Goal: Task Accomplishment & Management: Manage account settings

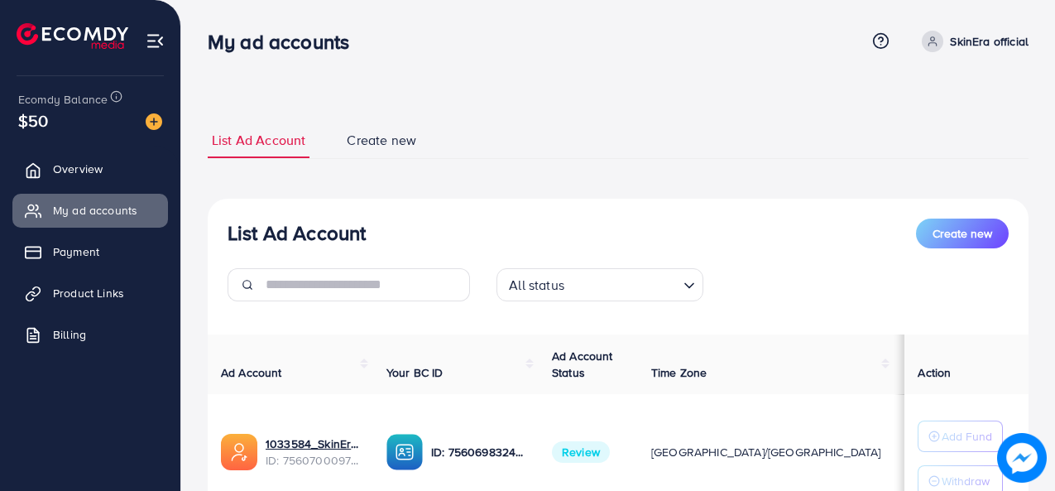
click at [103, 240] on link "Payment" at bounding box center [90, 251] width 156 height 33
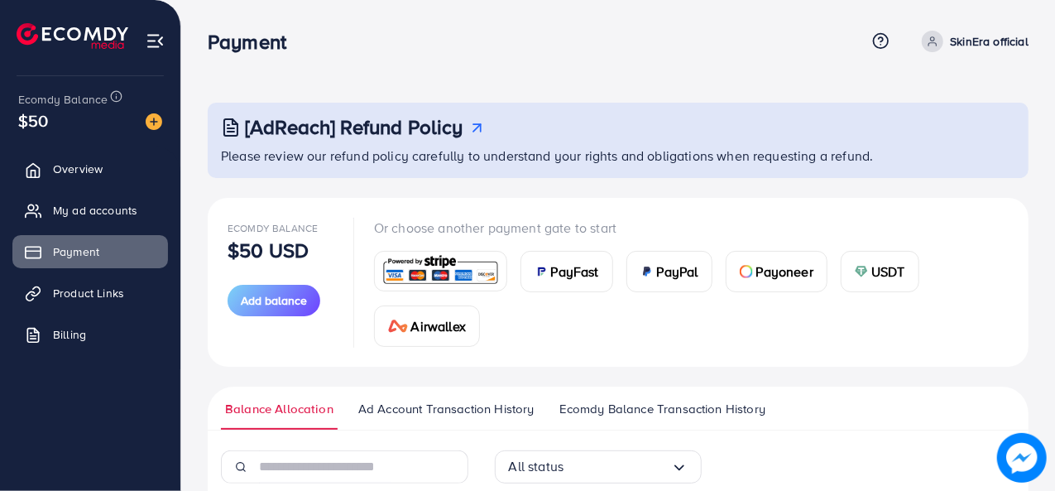
drag, startPoint x: 1054, startPoint y: 177, endPoint x: 1040, endPoint y: 256, distance: 80.7
click at [1054, 320] on div "[AdReach] Refund Policy Please review our refund policy carefully to understand…" at bounding box center [618, 372] width 874 height 745
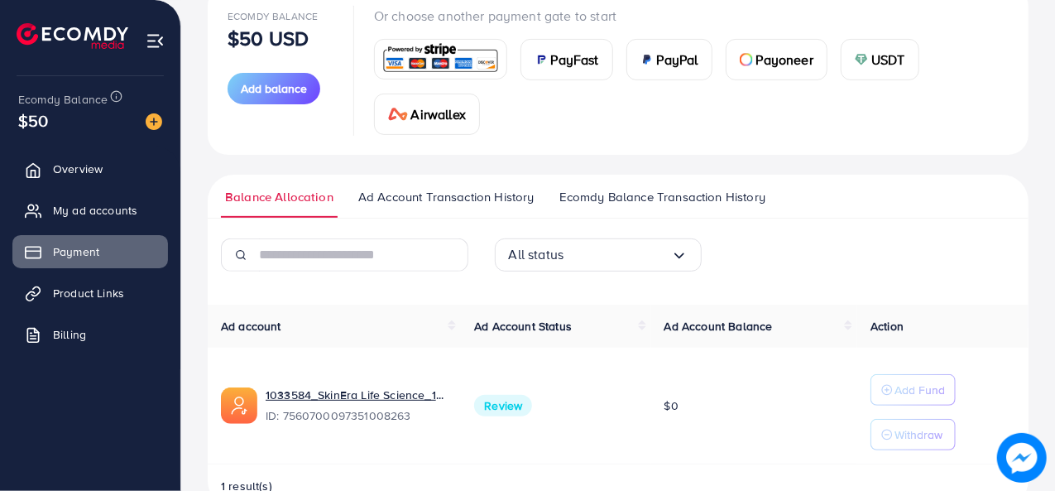
scroll to position [252, 0]
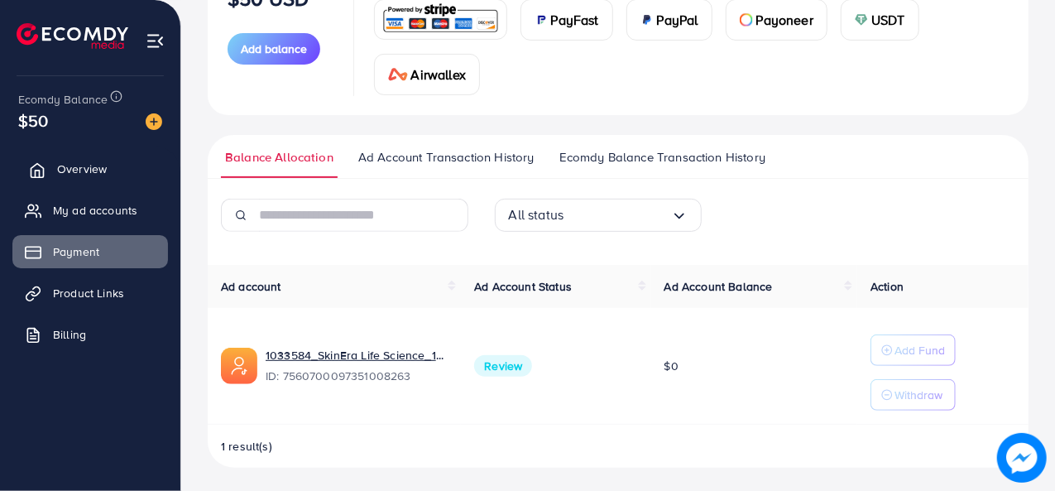
click at [101, 176] on span "Overview" at bounding box center [82, 169] width 50 height 17
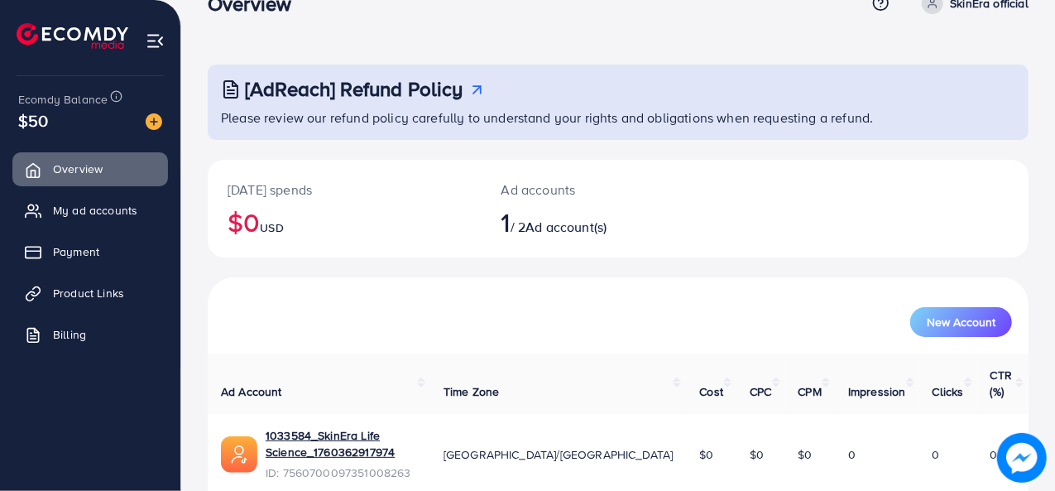
scroll to position [78, 0]
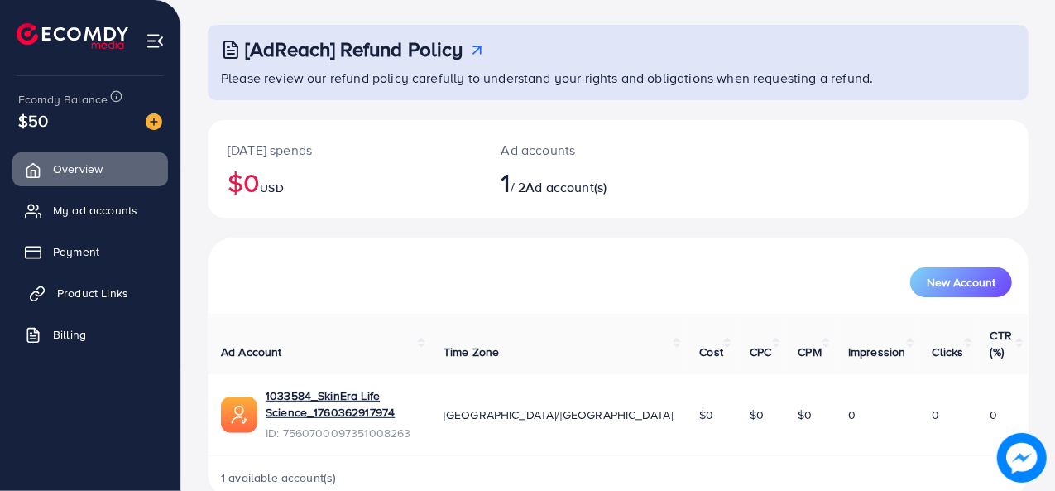
click at [106, 300] on span "Product Links" at bounding box center [92, 293] width 71 height 17
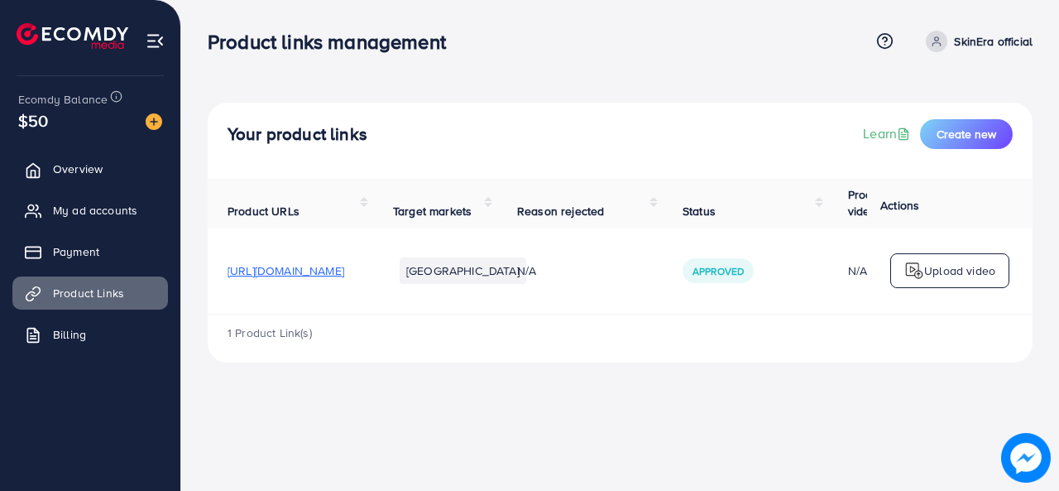
drag, startPoint x: 590, startPoint y: 317, endPoint x: 848, endPoint y: 317, distance: 258.1
click at [841, 319] on div "Product URLs Target markets Reason rejected Status Product video Status video A…" at bounding box center [620, 271] width 825 height 184
click at [872, 311] on td "Upload video" at bounding box center [949, 271] width 165 height 87
drag, startPoint x: 765, startPoint y: 321, endPoint x: 916, endPoint y: 322, distance: 150.6
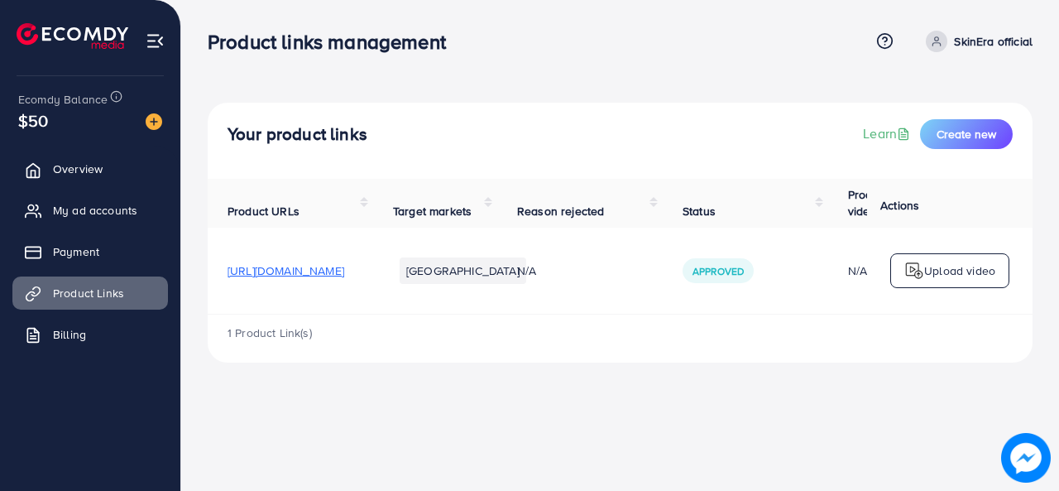
click at [918, 328] on div "1 Product Link(s)" at bounding box center [620, 338] width 825 height 48
click at [55, 338] on link "Billing" at bounding box center [90, 334] width 156 height 33
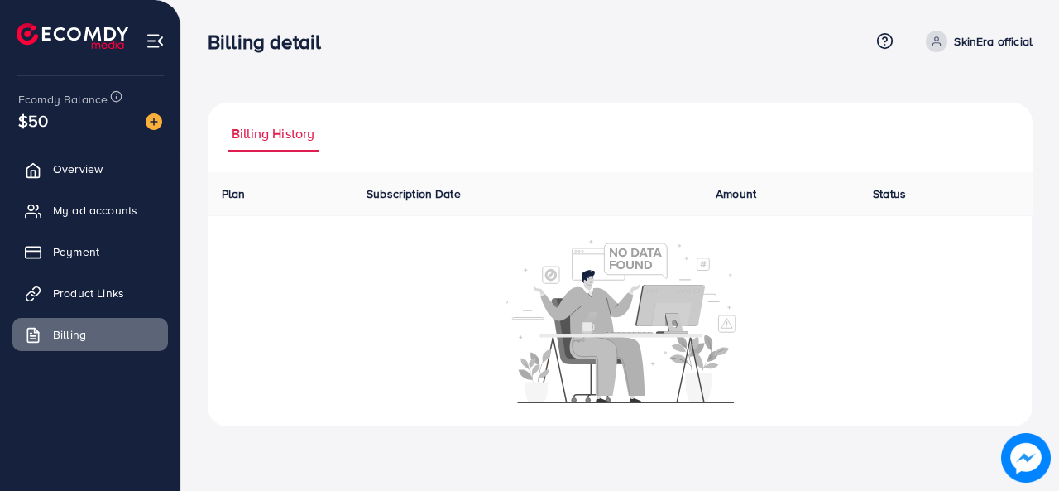
click at [88, 112] on div "$50" at bounding box center [90, 120] width 144 height 24
click at [148, 117] on img at bounding box center [154, 121] width 17 height 17
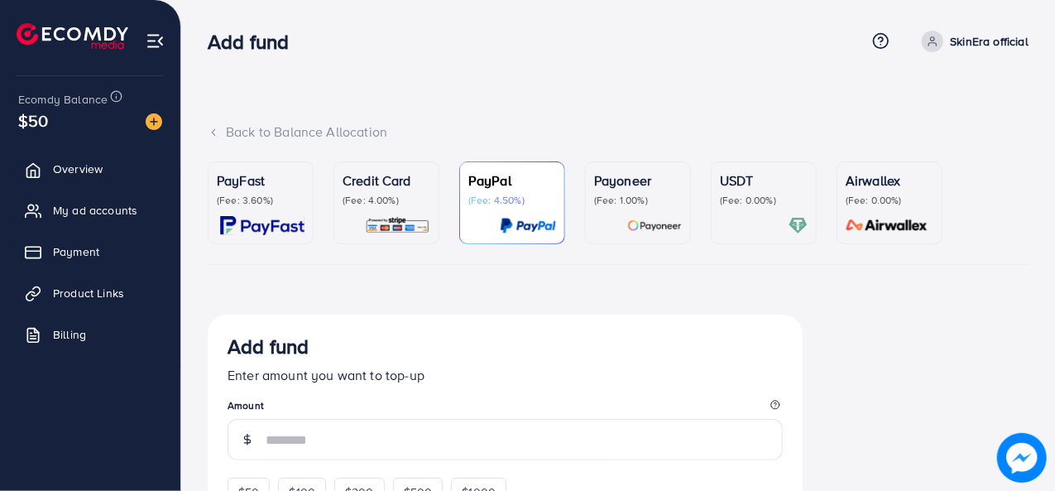
click at [32, 127] on span "$50" at bounding box center [33, 120] width 30 height 24
click at [154, 41] on img at bounding box center [155, 40] width 19 height 19
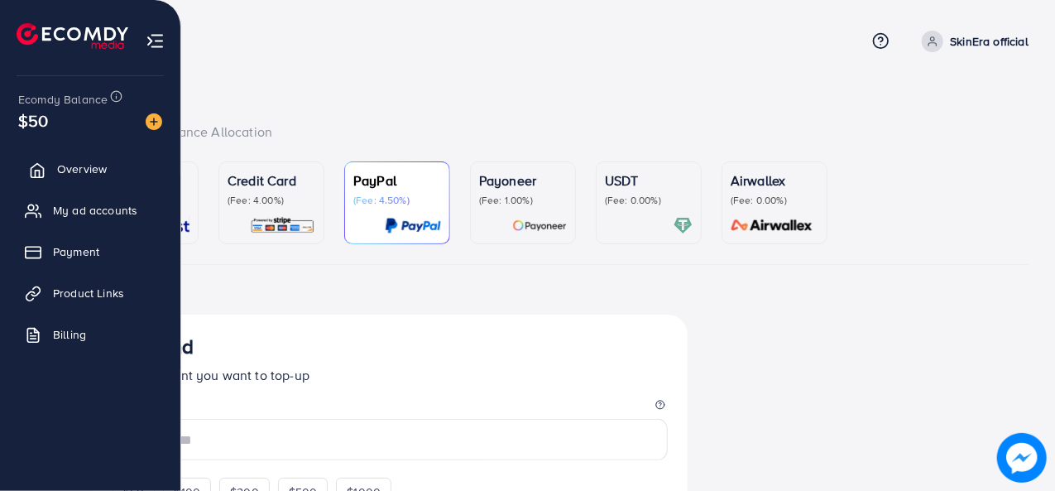
click at [63, 164] on span "Overview" at bounding box center [82, 169] width 50 height 17
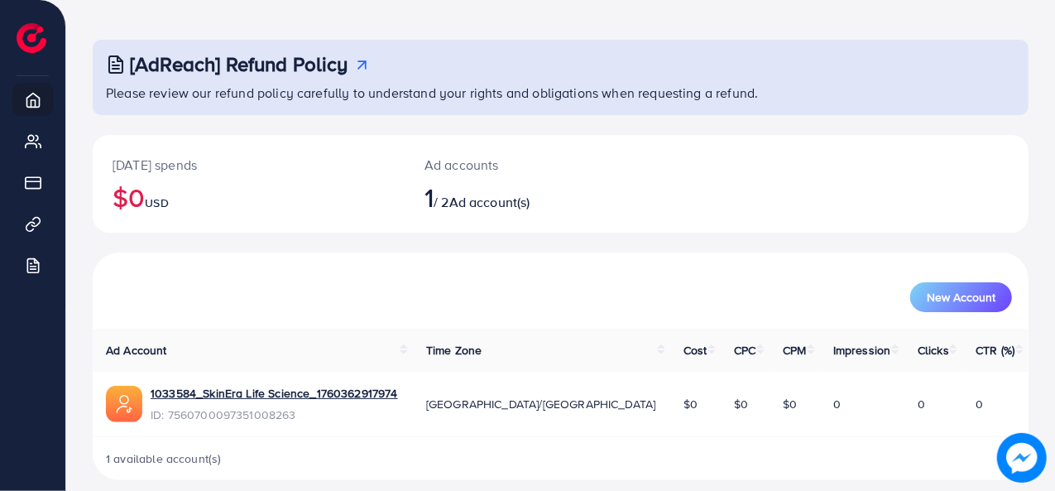
scroll to position [78, 0]
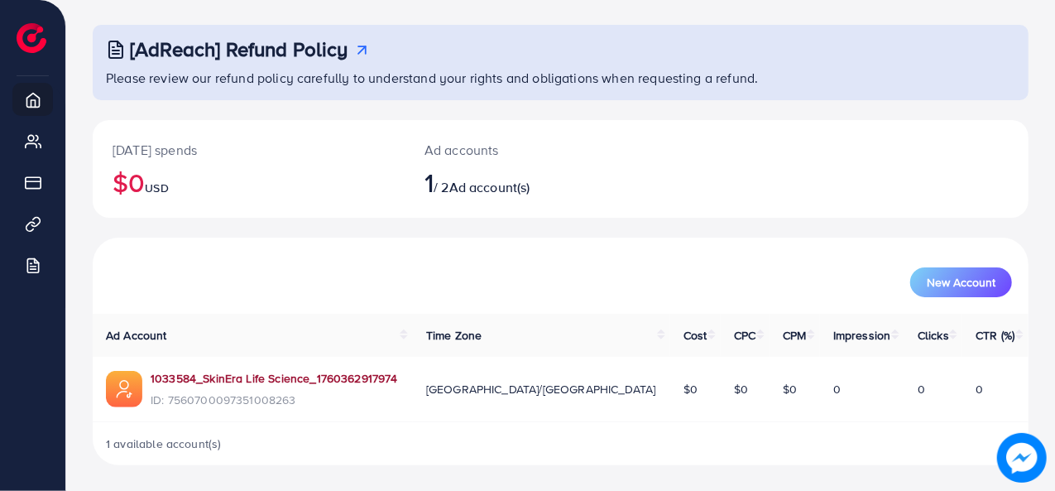
click at [219, 381] on link "1033584_SkinEra Life Science_1760362917974" at bounding box center [274, 378] width 247 height 17
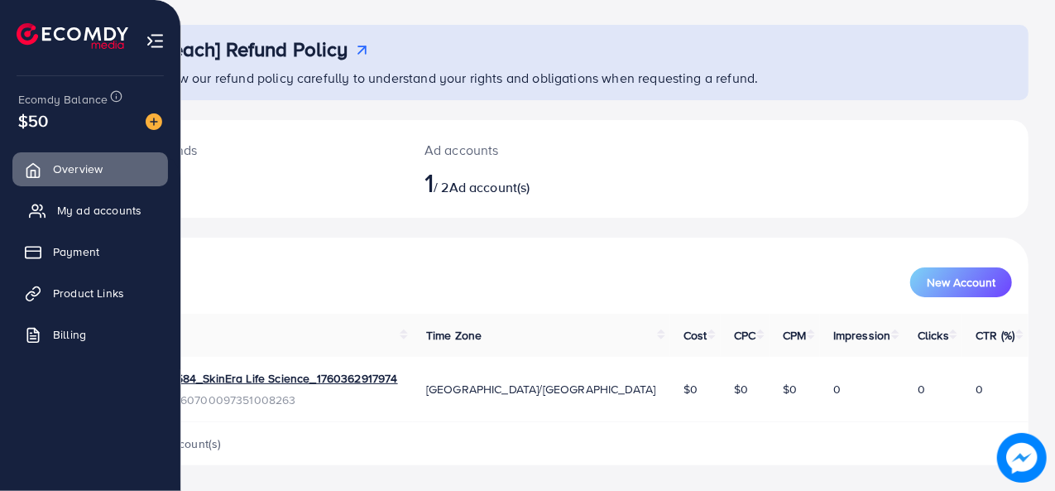
drag, startPoint x: 199, startPoint y: 376, endPoint x: 32, endPoint y: 228, distance: 223.3
click at [32, 228] on ul "Overview My ad accounts Payment Product Links Billing" at bounding box center [90, 260] width 180 height 216
click at [79, 252] on span "Payment" at bounding box center [80, 251] width 46 height 17
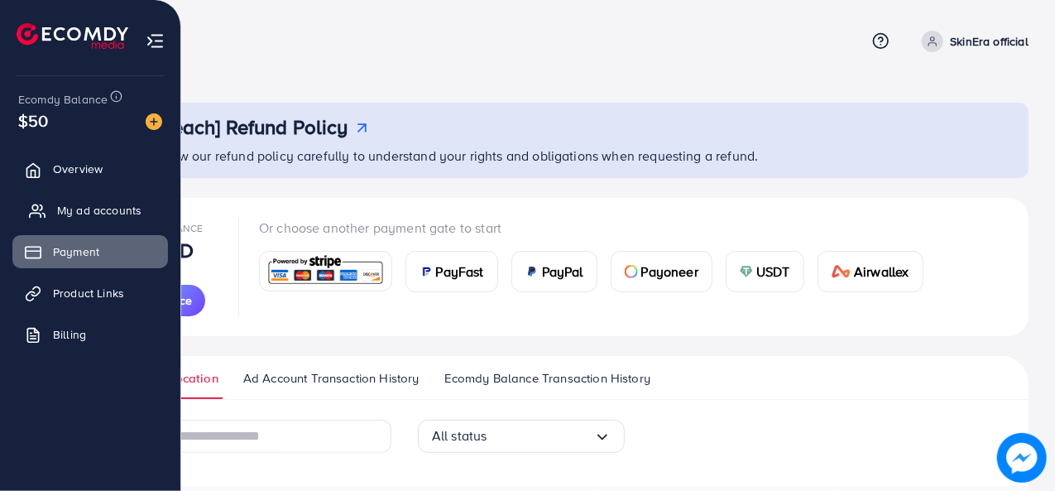
click at [93, 211] on span "My ad accounts" at bounding box center [99, 210] width 84 height 17
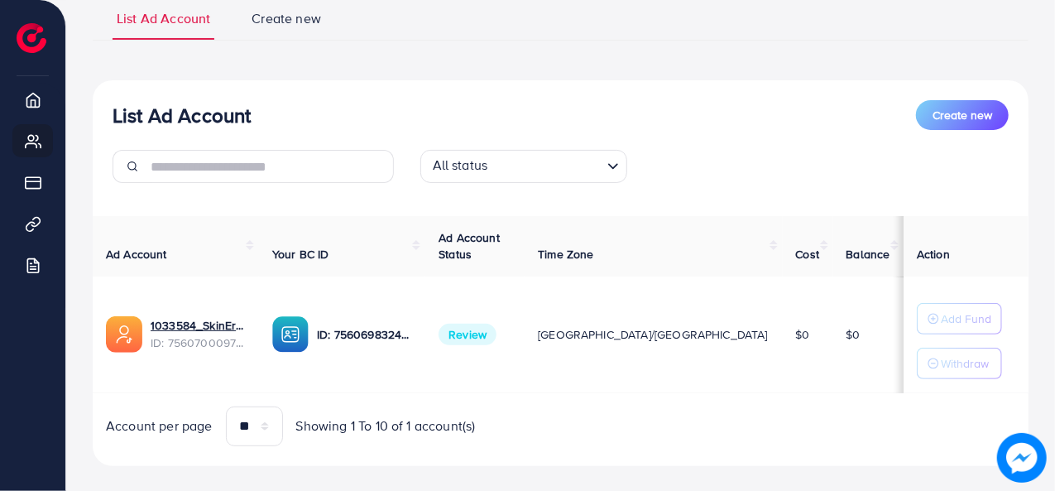
scroll to position [146, 0]
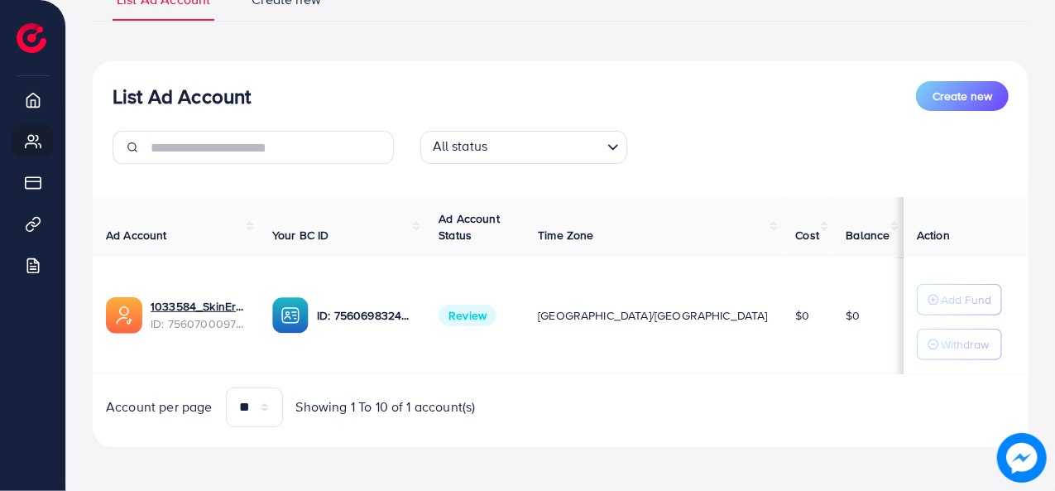
click at [783, 218] on th "Cost" at bounding box center [808, 227] width 50 height 60
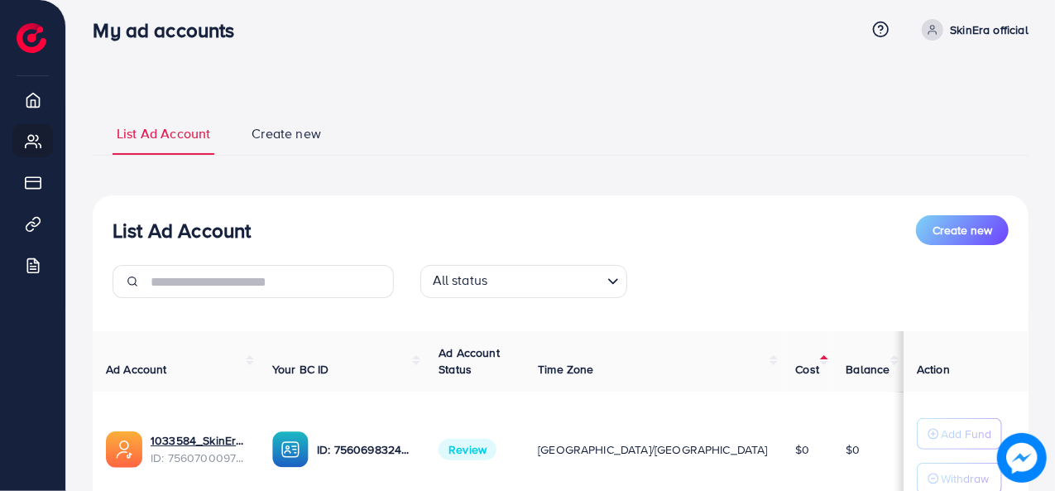
scroll to position [0, 0]
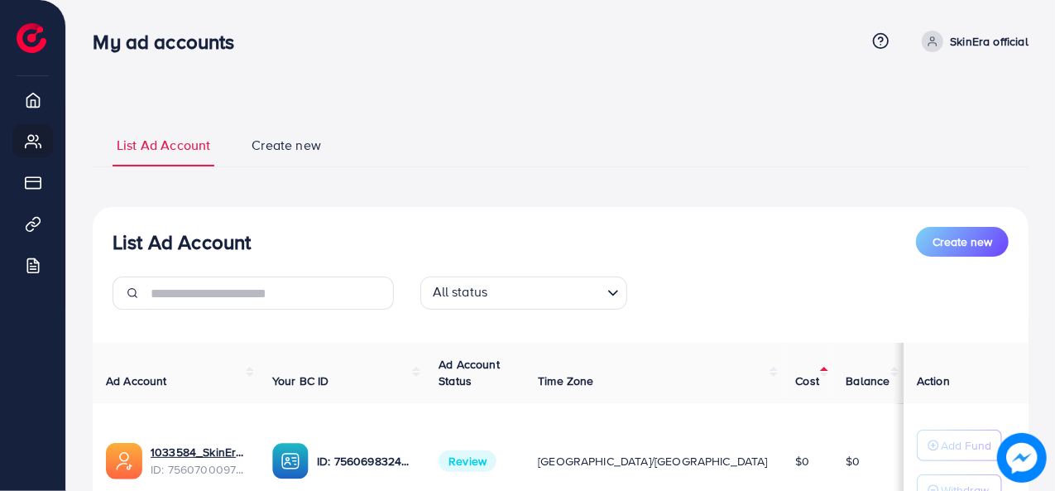
drag, startPoint x: 456, startPoint y: 311, endPoint x: 455, endPoint y: 300, distance: 10.8
click at [455, 310] on div "All status Loading..." at bounding box center [561, 299] width 308 height 46
click at [461, 294] on div "All status" at bounding box center [514, 291] width 176 height 29
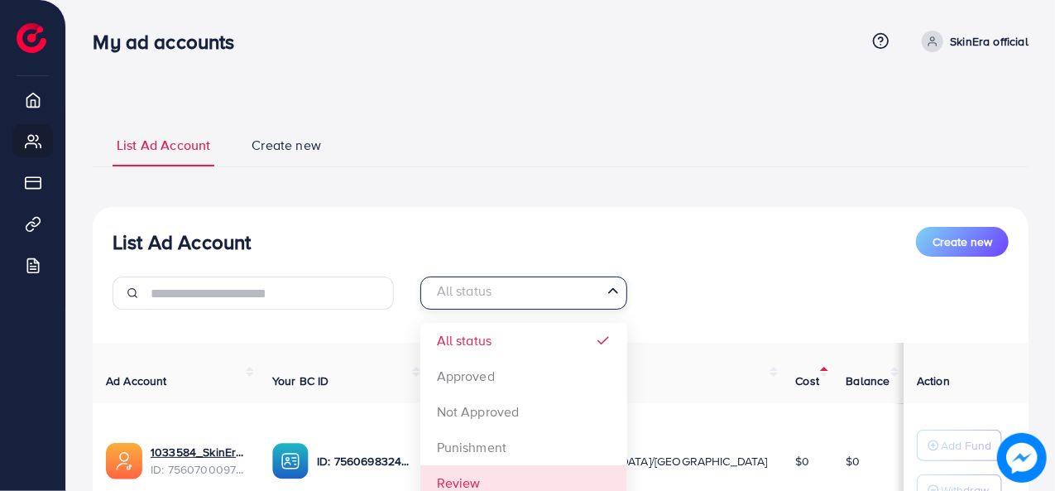
click at [480, 471] on div "List Ad Account Create new All status Loading... All status Approved Not Approv…" at bounding box center [561, 400] width 936 height 386
select select
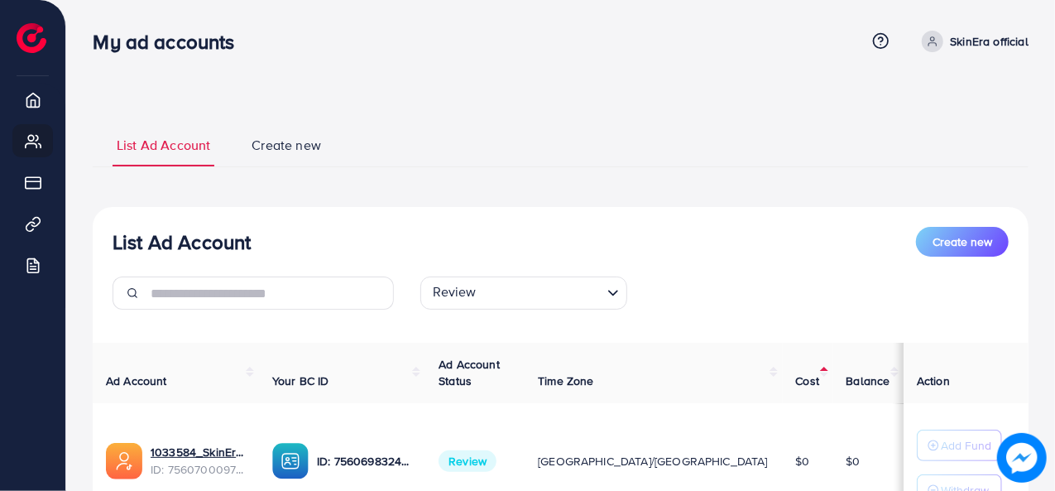
click at [261, 147] on span "Create new" at bounding box center [286, 145] width 69 height 19
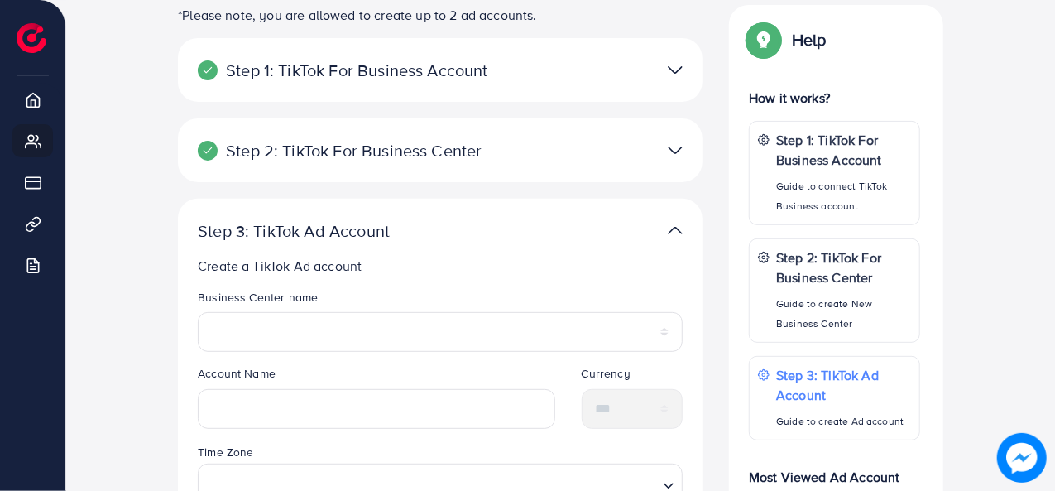
scroll to position [199, 0]
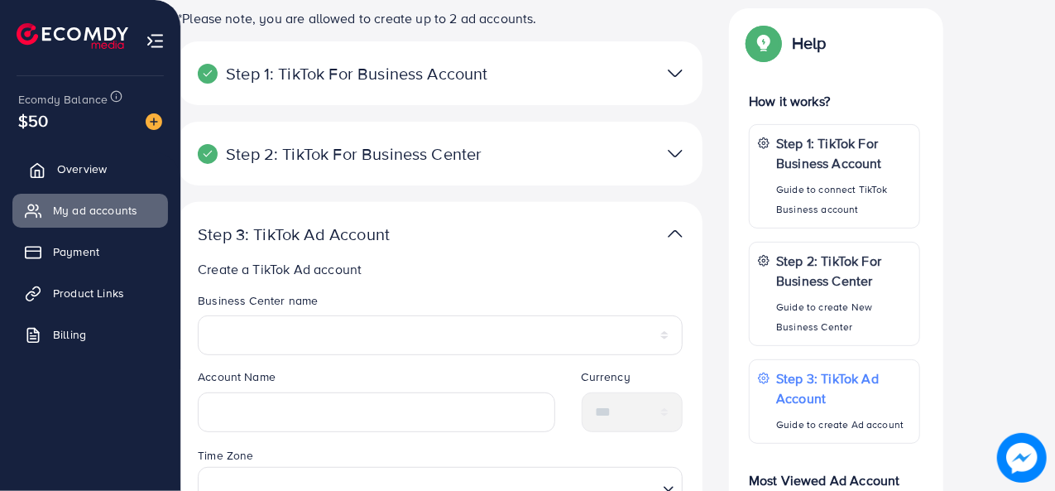
click at [51, 177] on link "Overview" at bounding box center [90, 168] width 156 height 33
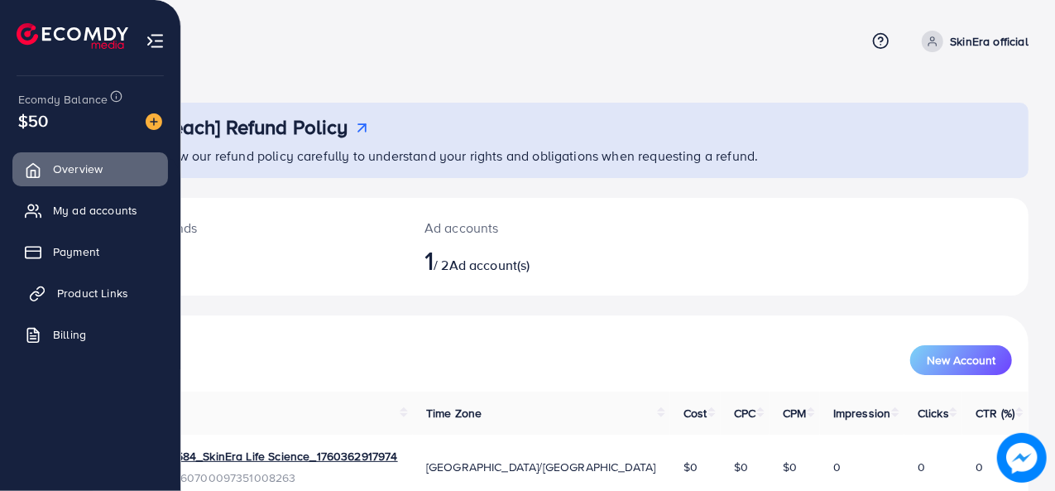
click at [84, 295] on span "Product Links" at bounding box center [92, 293] width 71 height 17
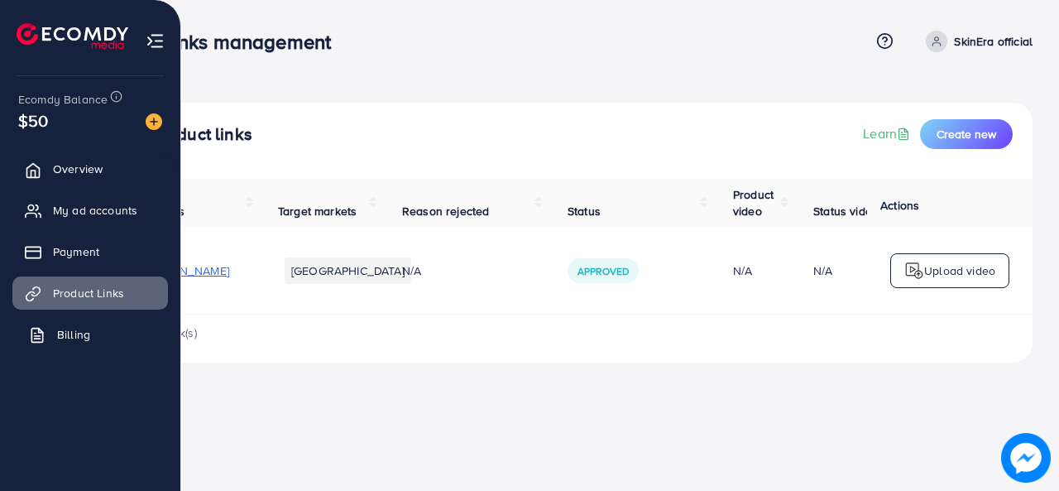
click at [116, 325] on link "Billing" at bounding box center [90, 334] width 156 height 33
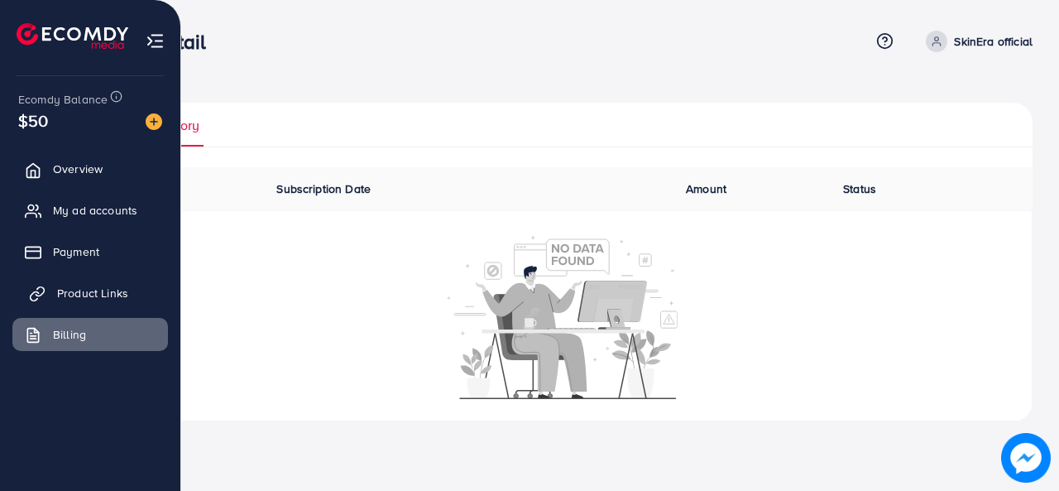
click at [81, 285] on span "Product Links" at bounding box center [92, 293] width 71 height 17
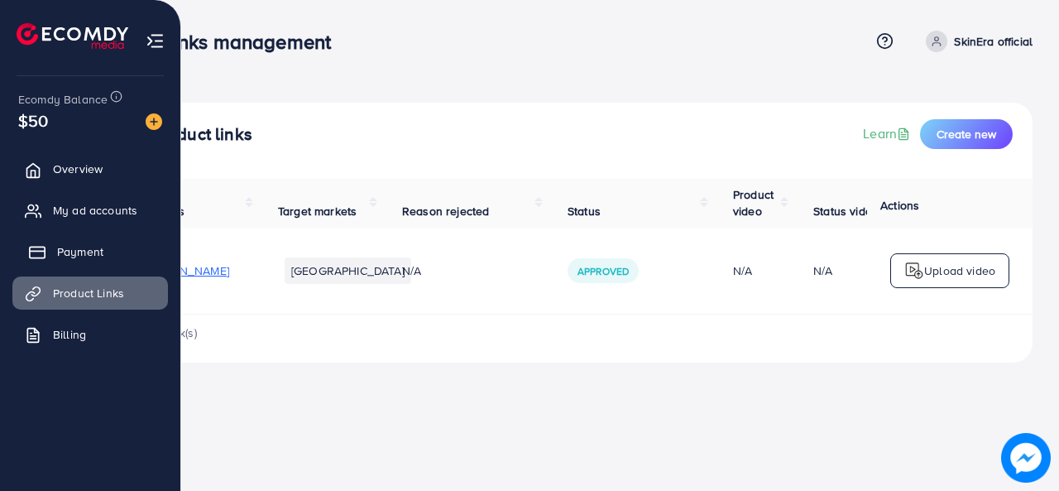
click at [68, 252] on span "Payment" at bounding box center [80, 251] width 46 height 17
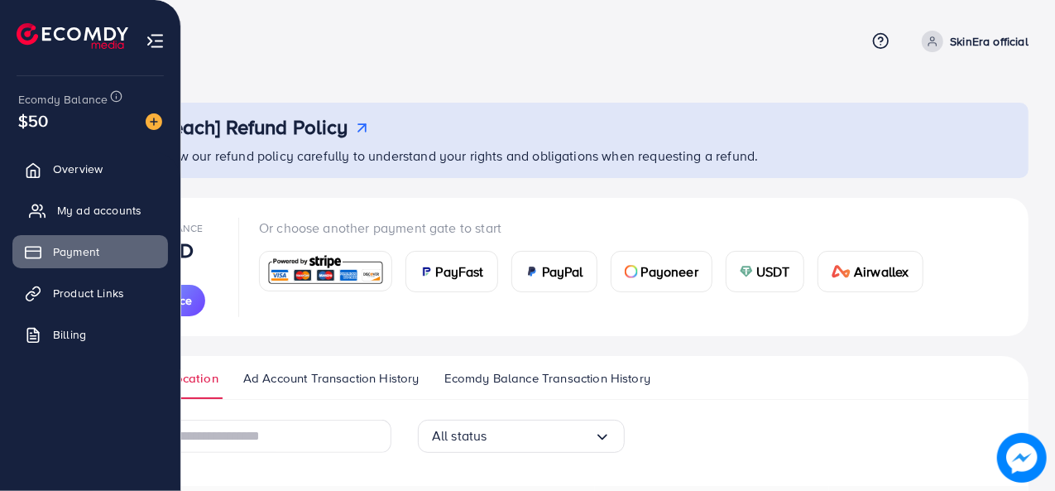
click at [69, 209] on span "My ad accounts" at bounding box center [99, 210] width 84 height 17
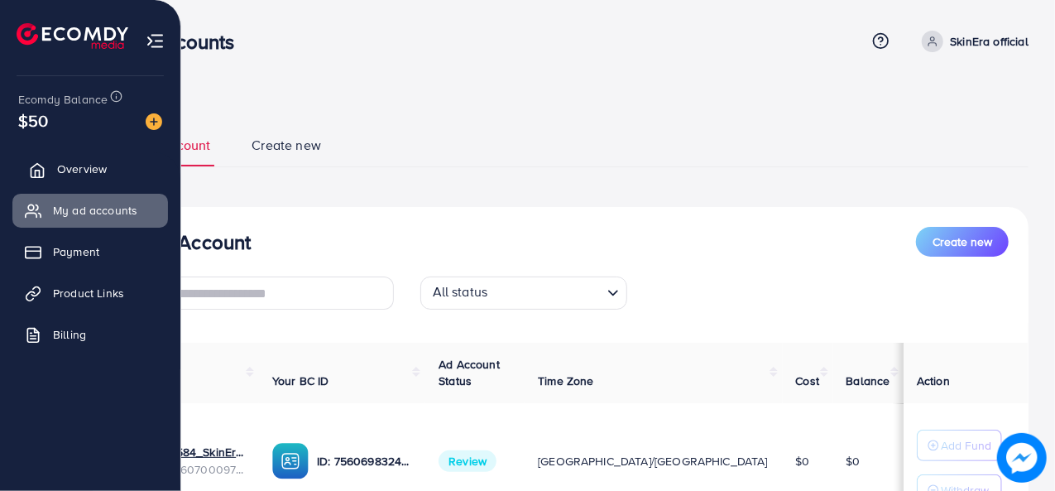
click at [68, 181] on link "Overview" at bounding box center [90, 168] width 156 height 33
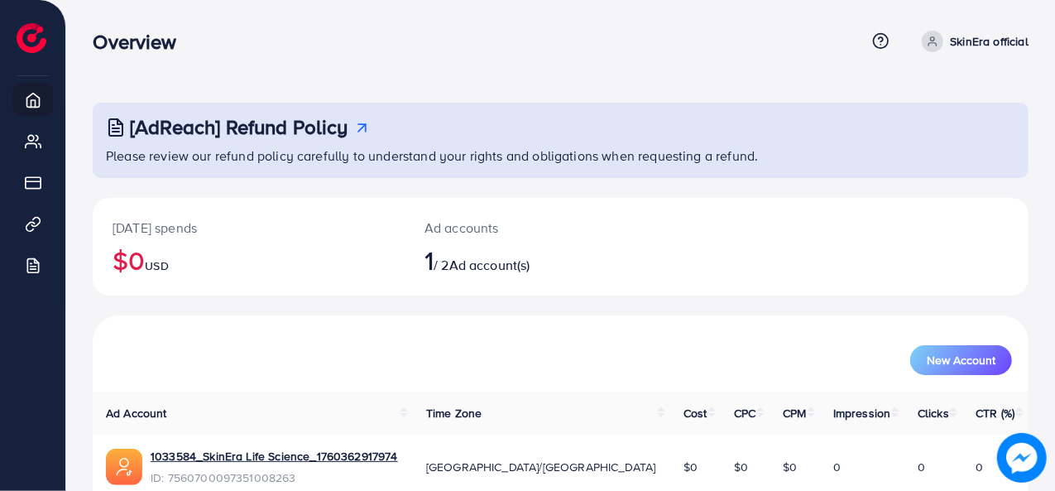
click at [462, 266] on span "Ad account(s)" at bounding box center [489, 265] width 81 height 18
click at [460, 266] on span "Ad account(s)" at bounding box center [489, 265] width 81 height 18
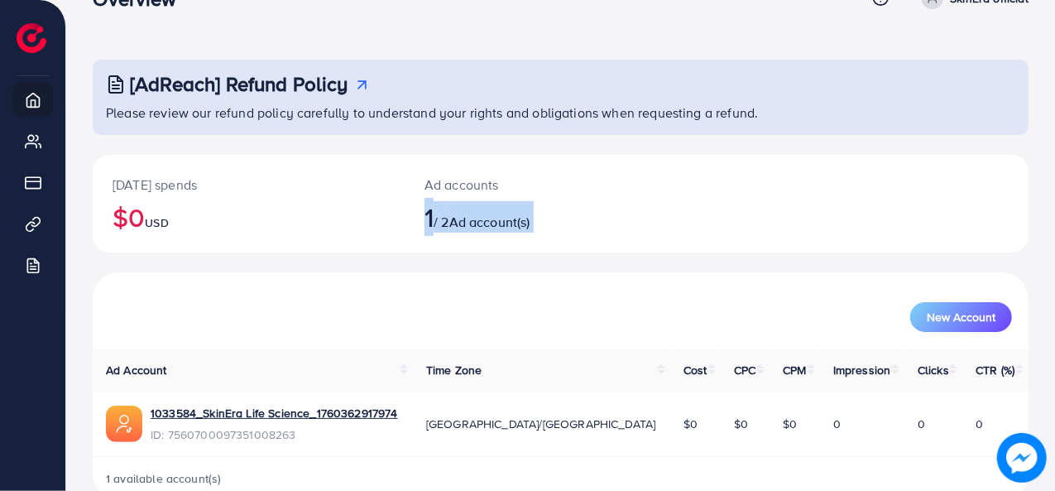
scroll to position [78, 0]
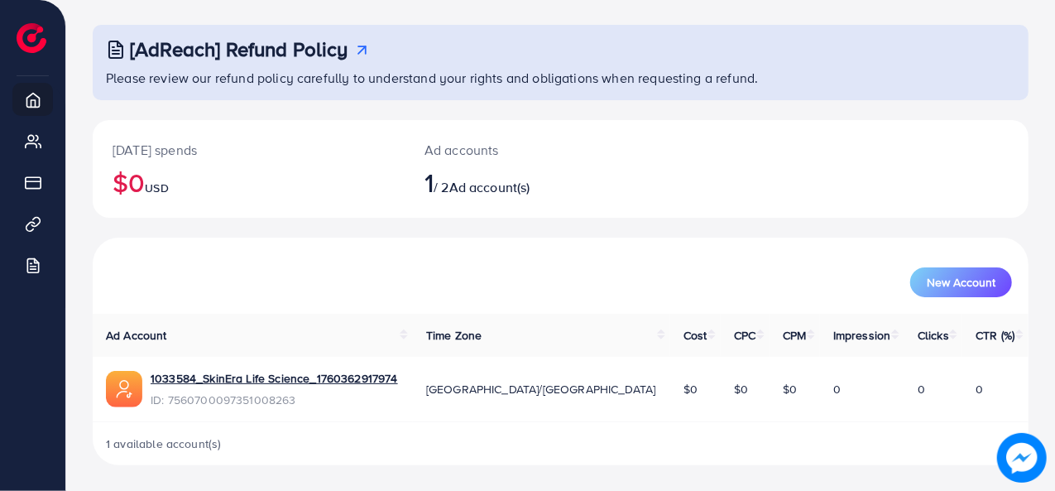
click at [163, 439] on span "1 available account(s)" at bounding box center [164, 443] width 116 height 17
click at [213, 168] on h2 "$0 USD" at bounding box center [249, 181] width 272 height 31
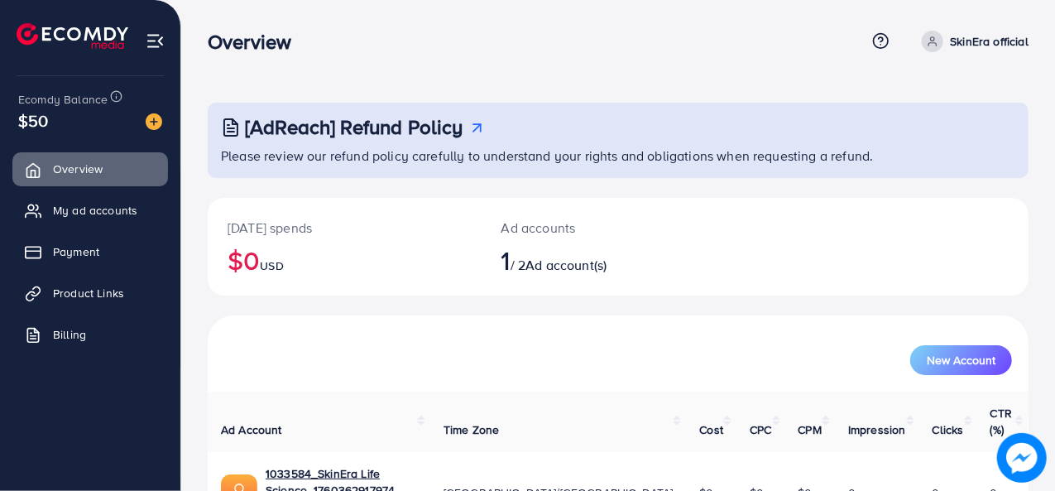
scroll to position [78, 0]
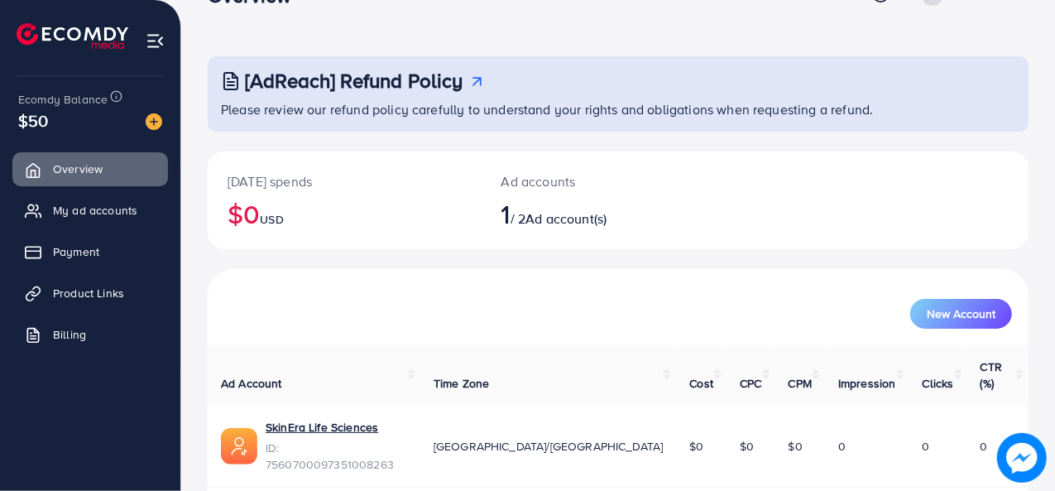
scroll to position [78, 0]
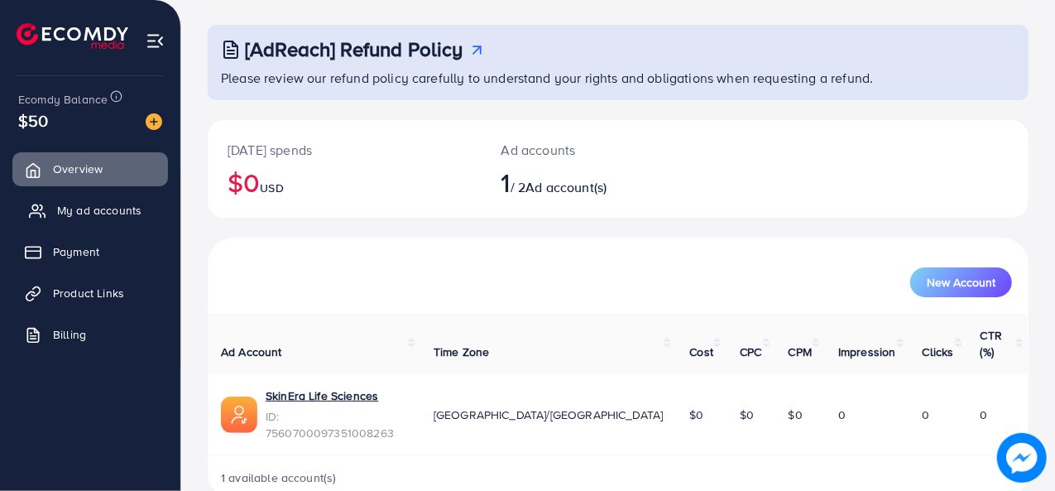
click at [93, 201] on link "My ad accounts" at bounding box center [90, 210] width 156 height 33
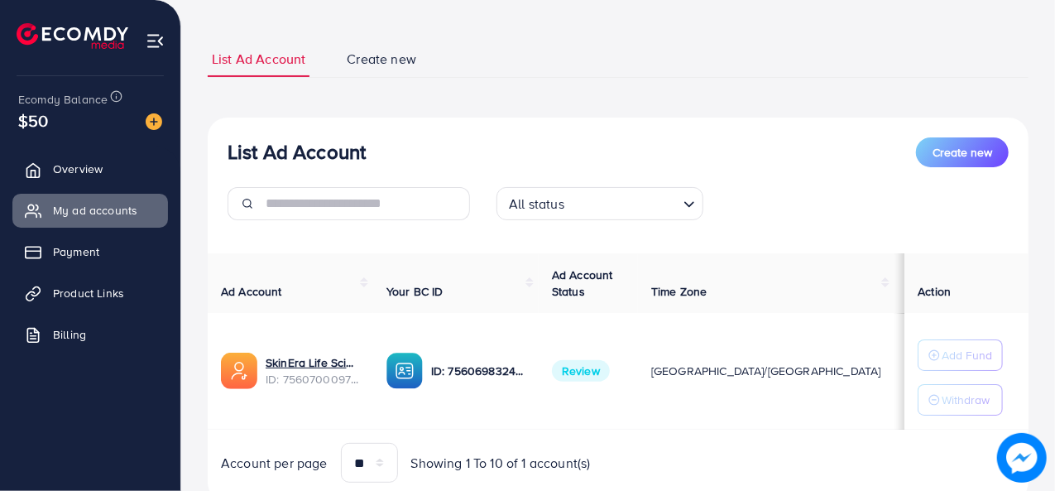
scroll to position [61, 0]
